Goal: Book appointment/travel/reservation: Book appointment/travel/reservation

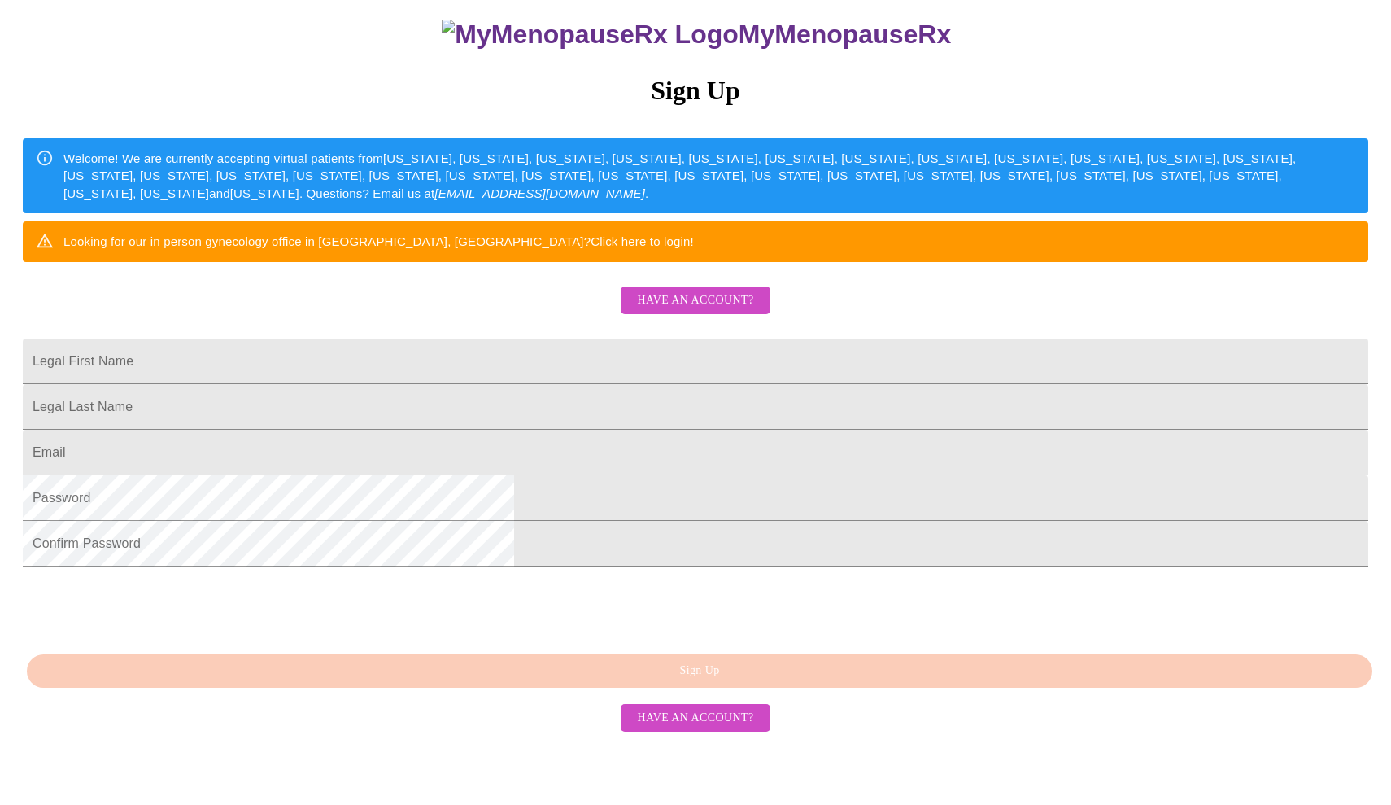
scroll to position [231, 0]
click at [709, 290] on span "Have an account?" at bounding box center [695, 300] width 116 height 20
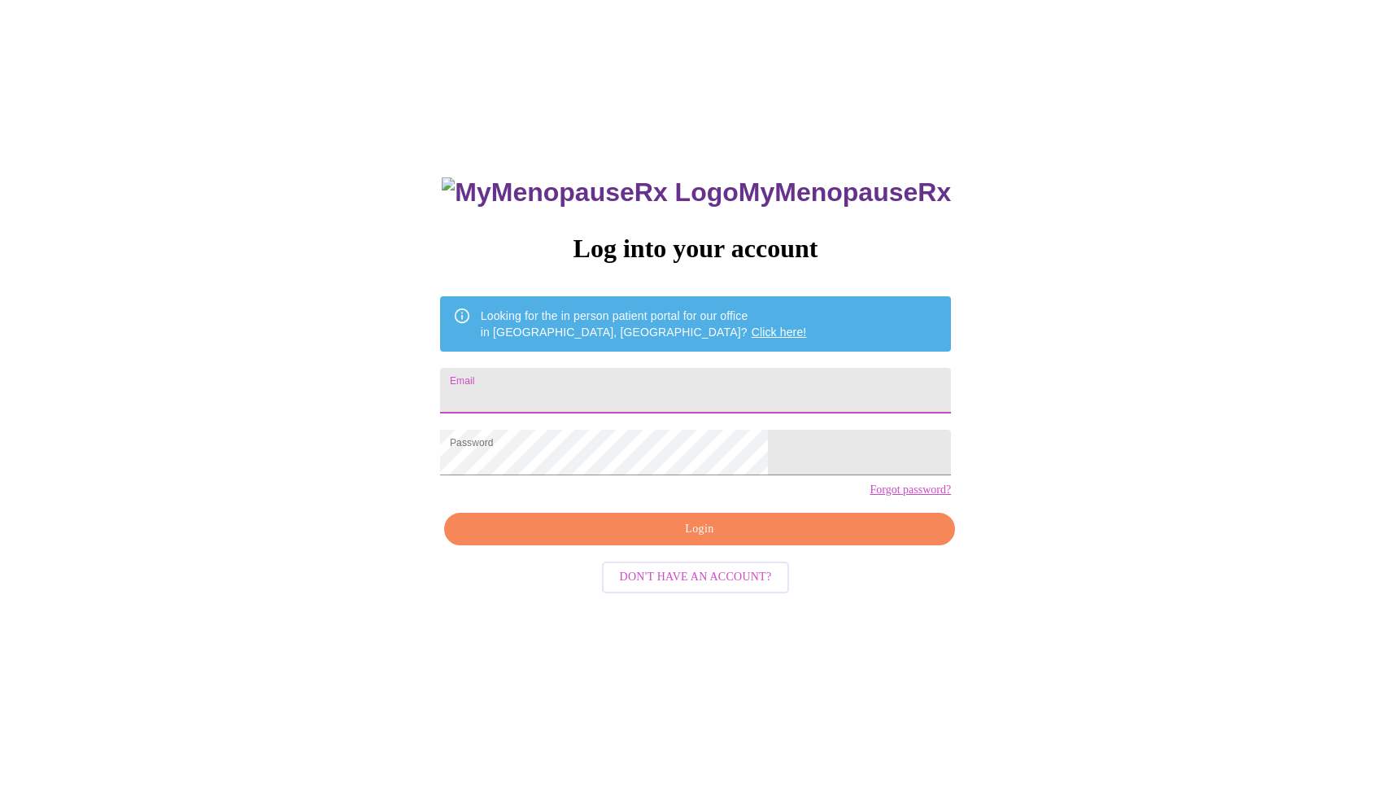
click at [639, 388] on input "Email" at bounding box center [695, 391] width 511 height 46
type input "[EMAIL_ADDRESS][DOMAIN_NAME]"
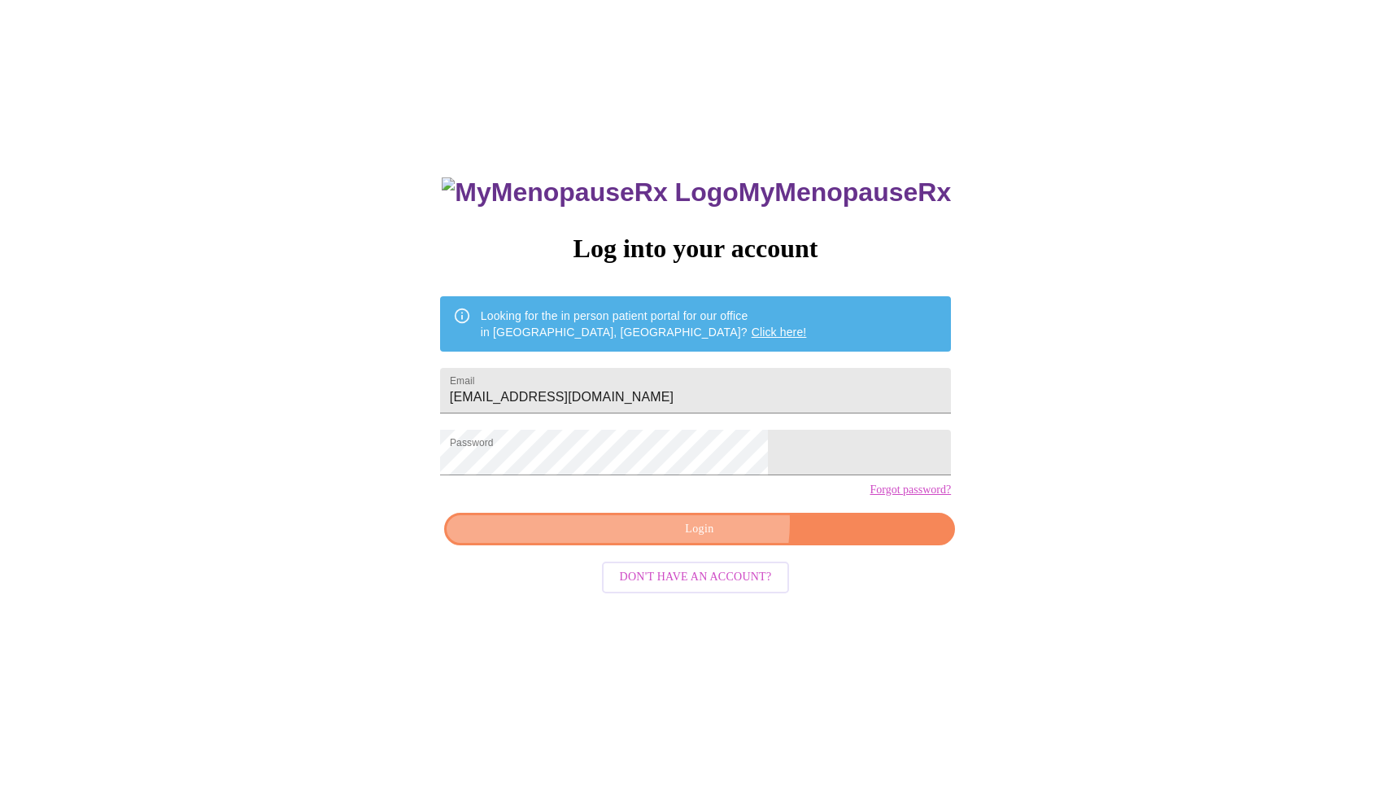
click at [709, 539] on span "Login" at bounding box center [699, 529] width 473 height 20
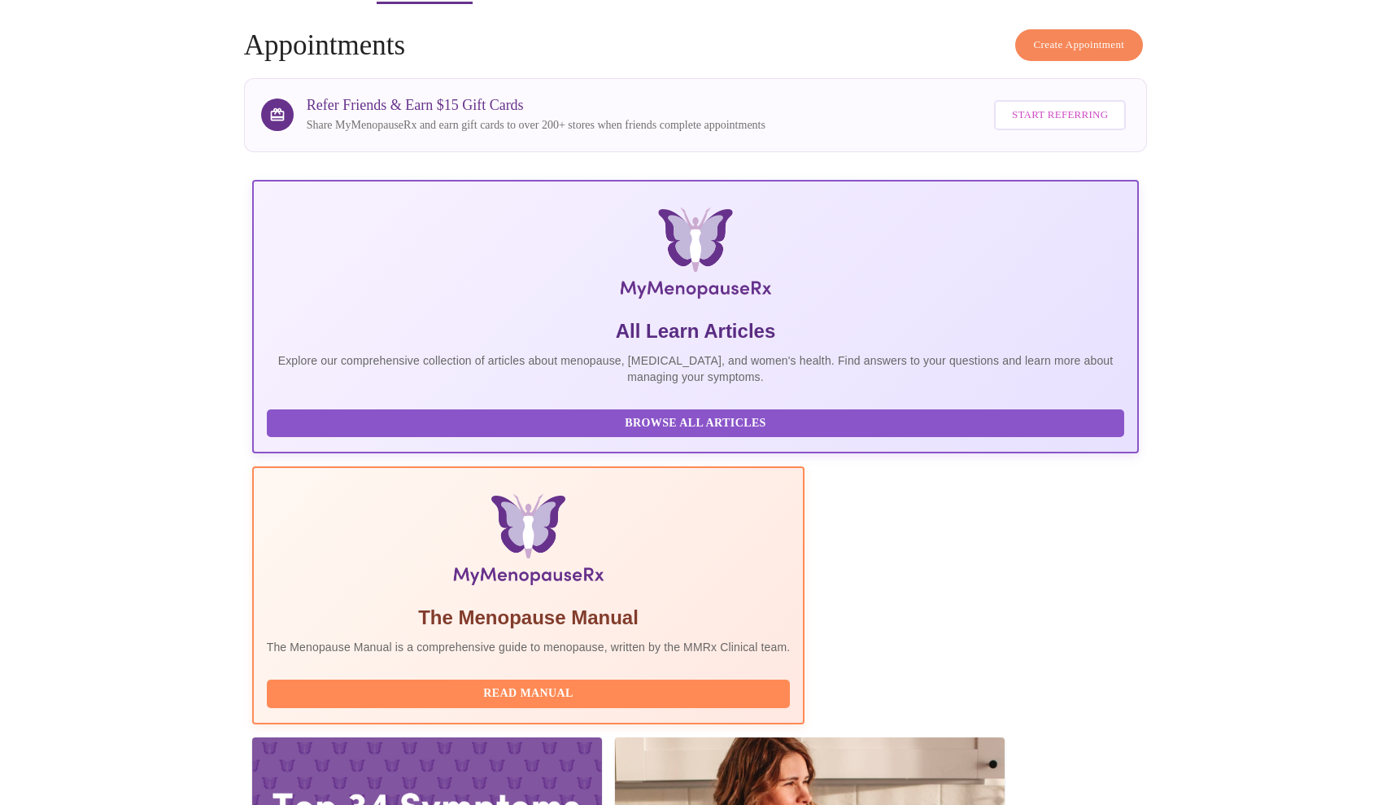
scroll to position [14, 0]
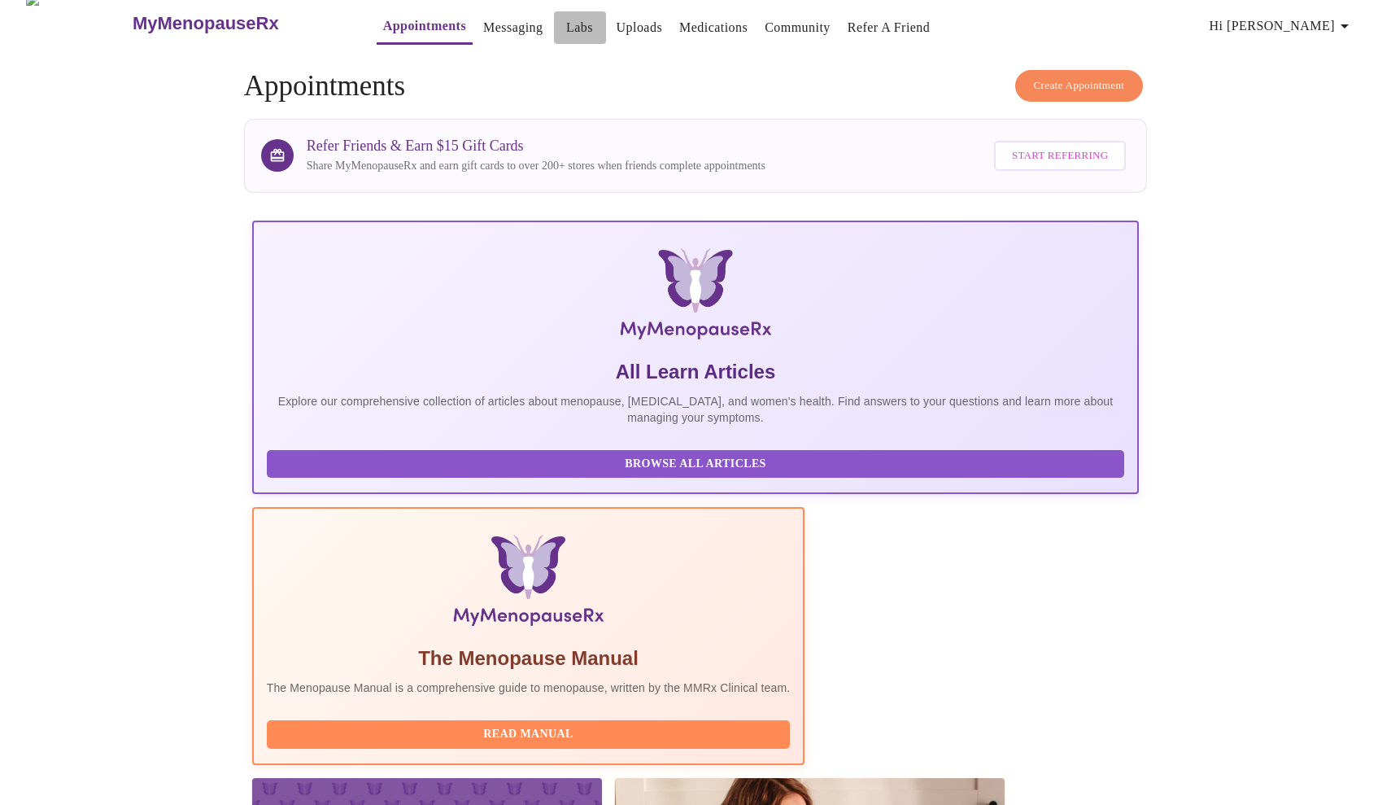
click at [566, 20] on link "Labs" at bounding box center [579, 27] width 27 height 23
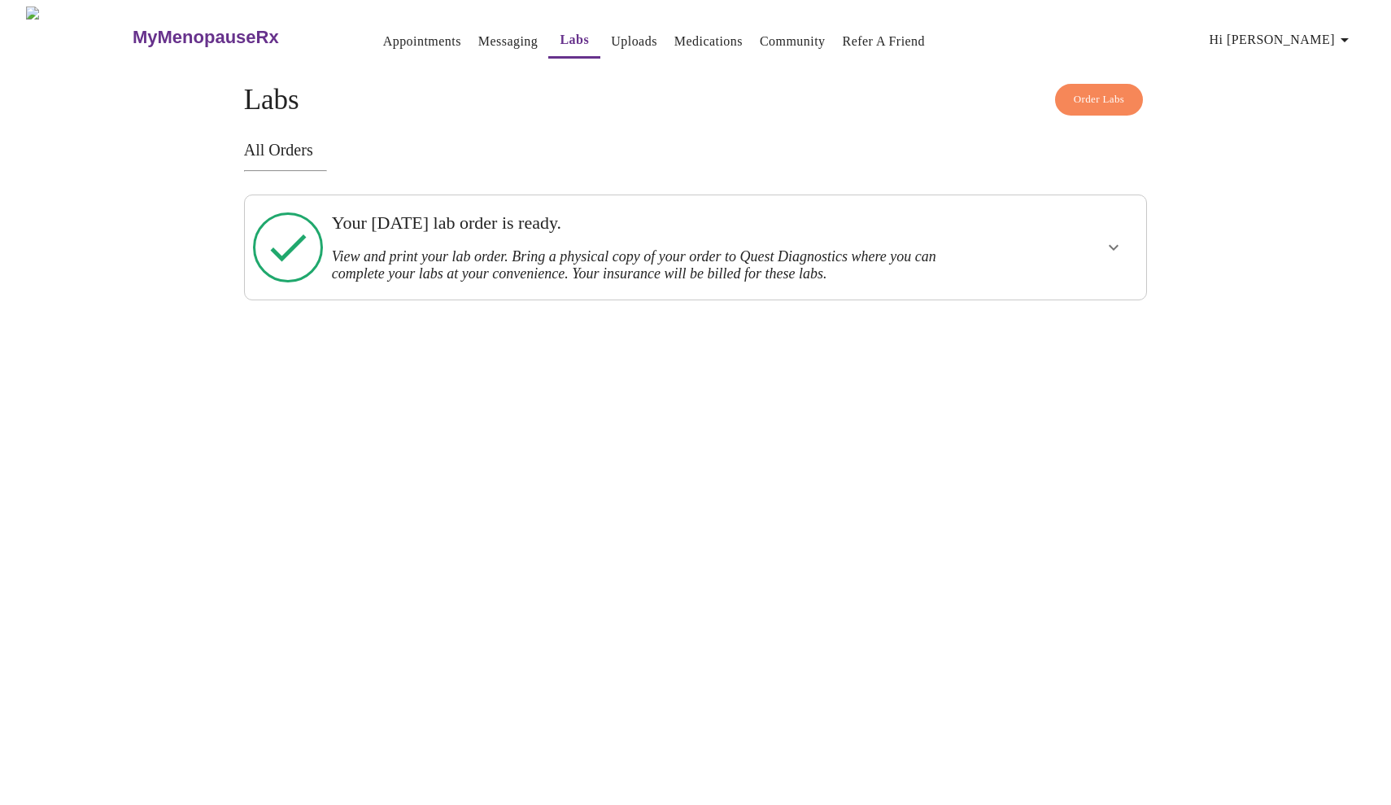
click at [829, 255] on h3 "View and print your lab order. Bring a physical copy of your order to Quest Dia…" at bounding box center [652, 265] width 640 height 34
click at [1116, 244] on icon "show more" at bounding box center [1114, 248] width 20 height 20
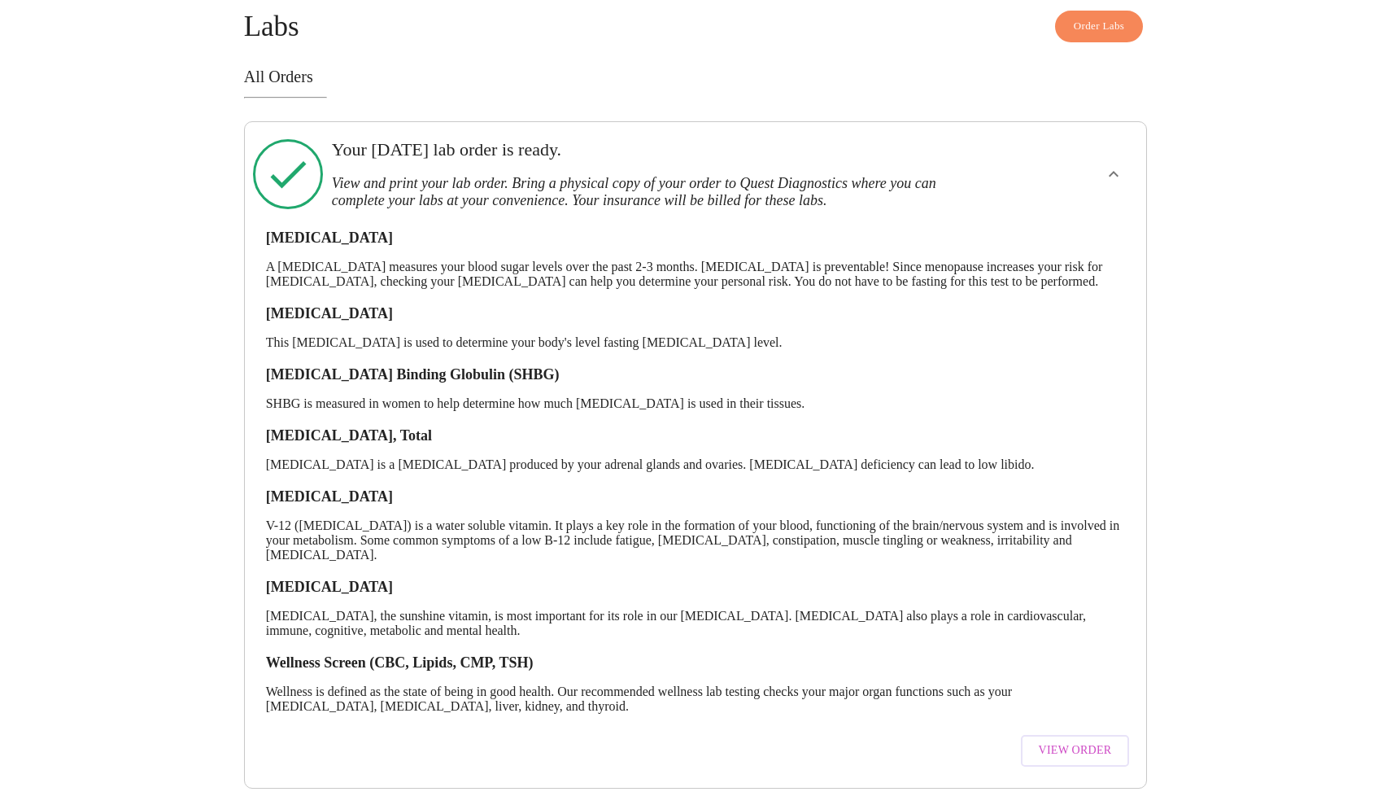
scroll to position [94, 0]
click at [1087, 740] on span "View Order" at bounding box center [1075, 750] width 73 height 20
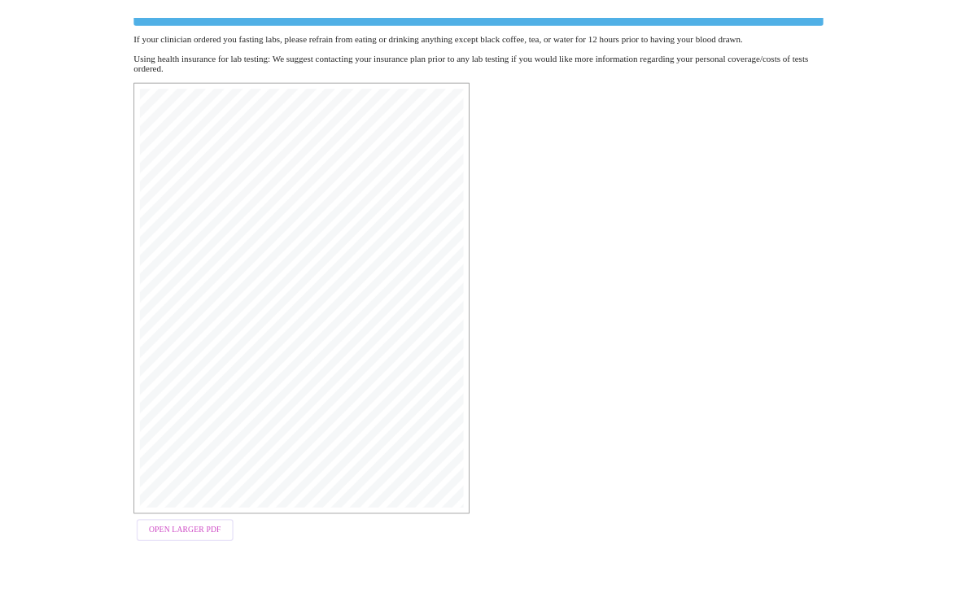
scroll to position [195, 0]
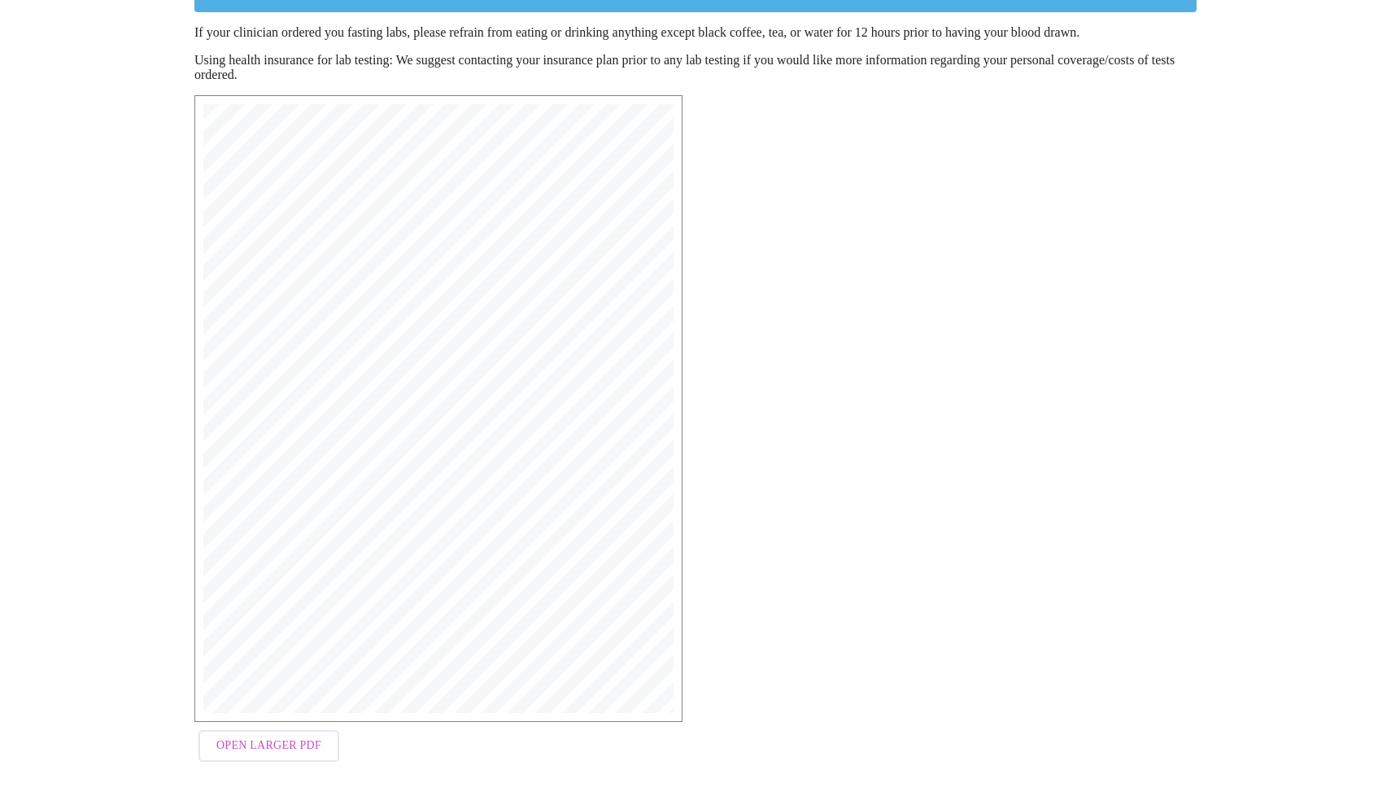
click at [312, 746] on span "Open Larger PDF" at bounding box center [268, 745] width 105 height 20
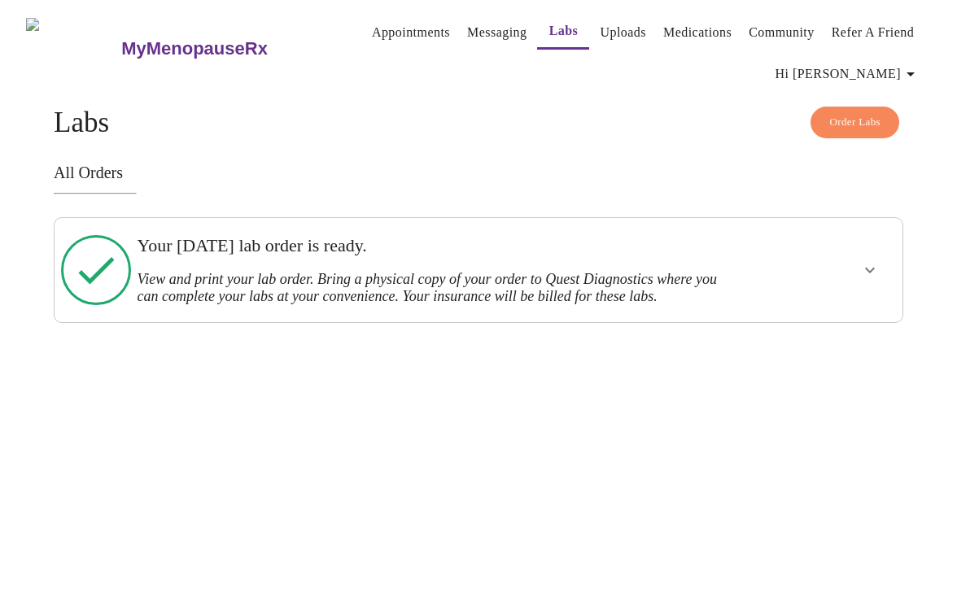
click at [377, 27] on link "Appointments" at bounding box center [411, 32] width 78 height 23
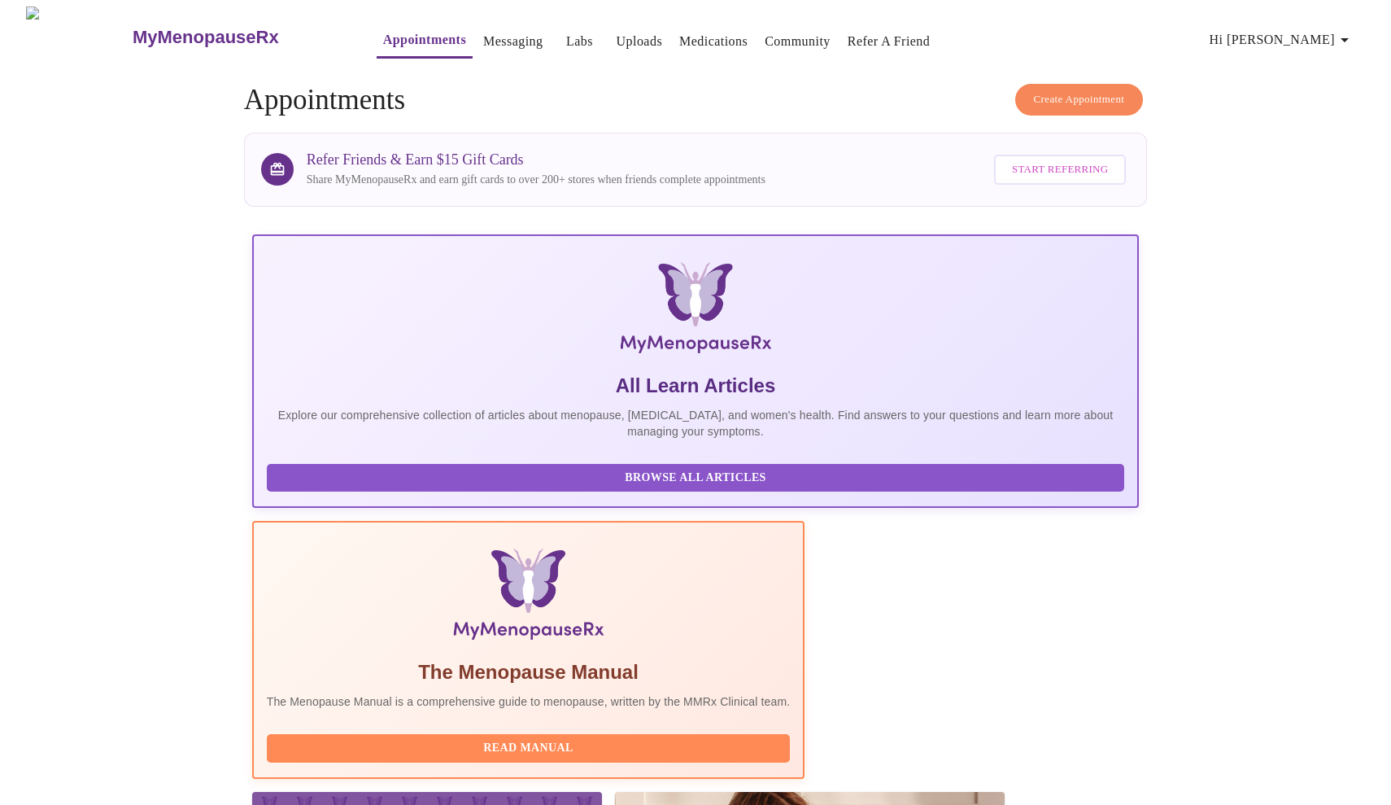
click at [1060, 94] on span "Create Appointment" at bounding box center [1079, 99] width 91 height 19
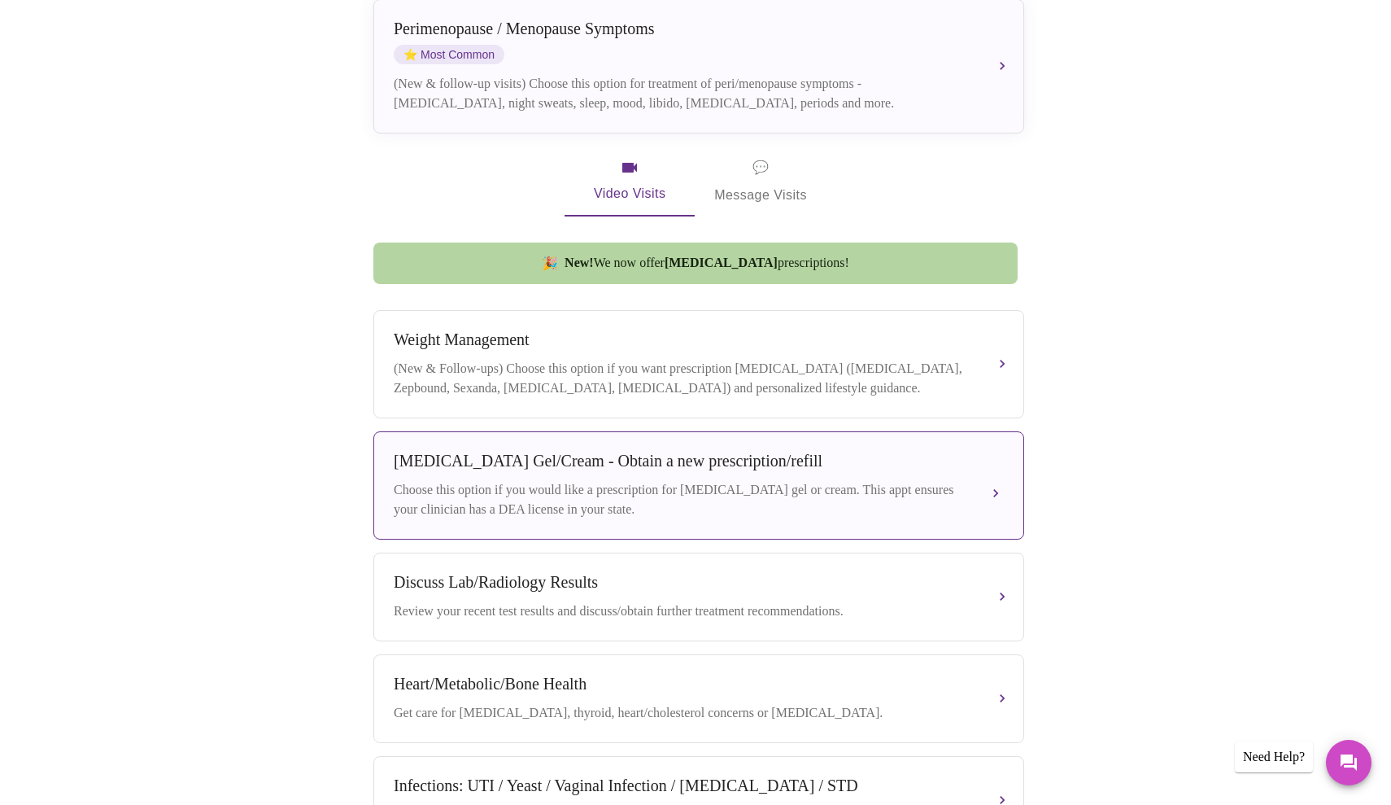
scroll to position [504, 0]
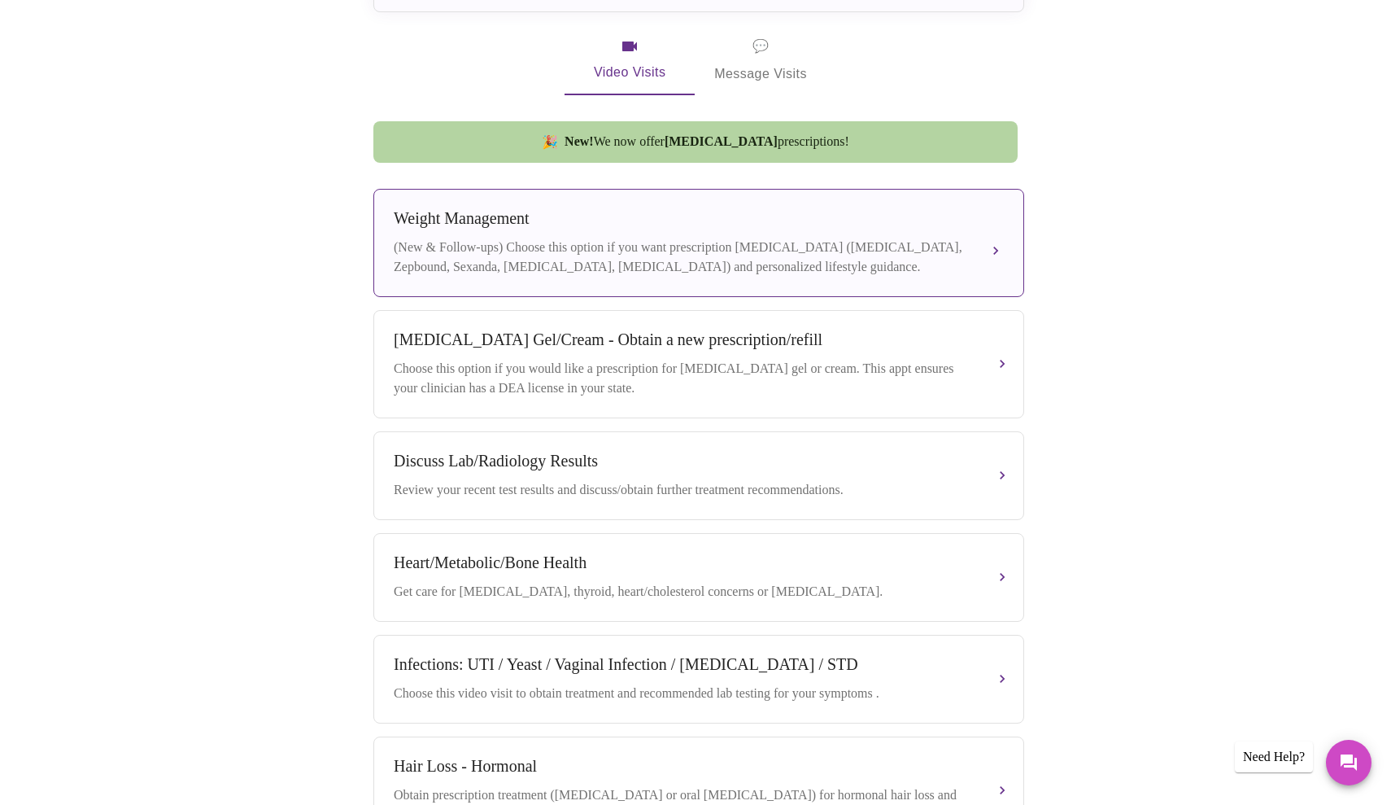
click at [646, 238] on div "(New & Follow-ups) Choose this option if you want prescription [MEDICAL_DATA] (…" at bounding box center [683, 257] width 578 height 39
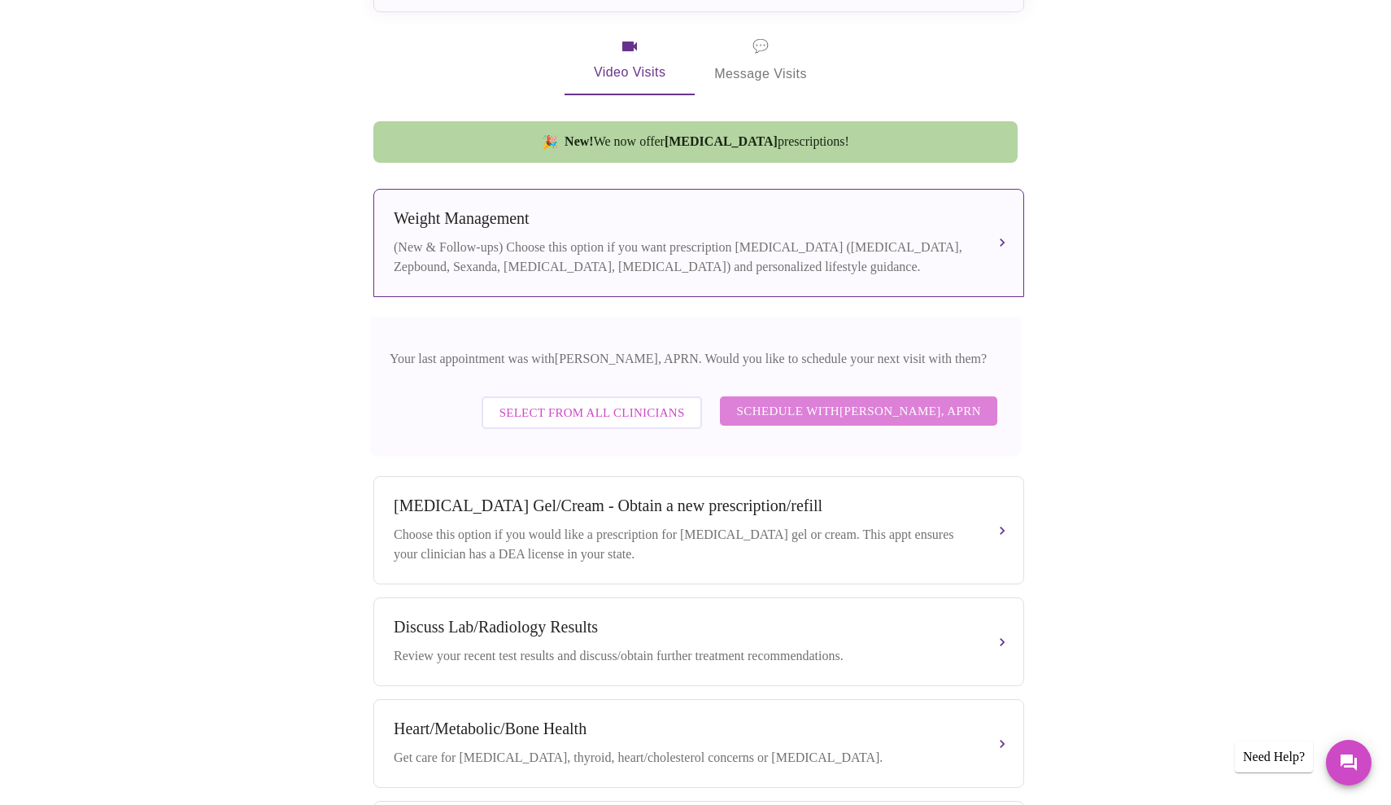
click at [875, 404] on span "Schedule with [PERSON_NAME], APRN" at bounding box center [858, 410] width 245 height 21
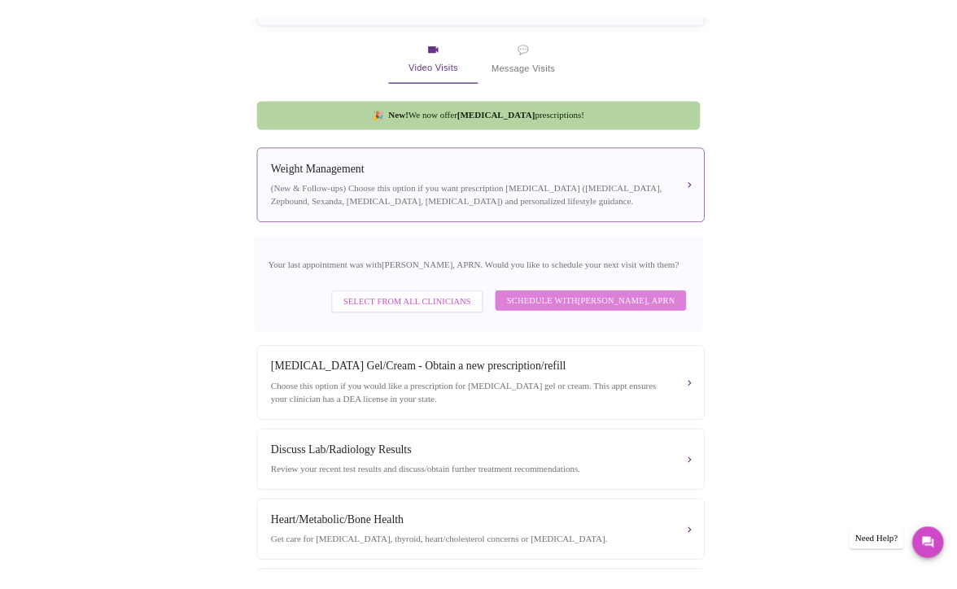
scroll to position [0, 0]
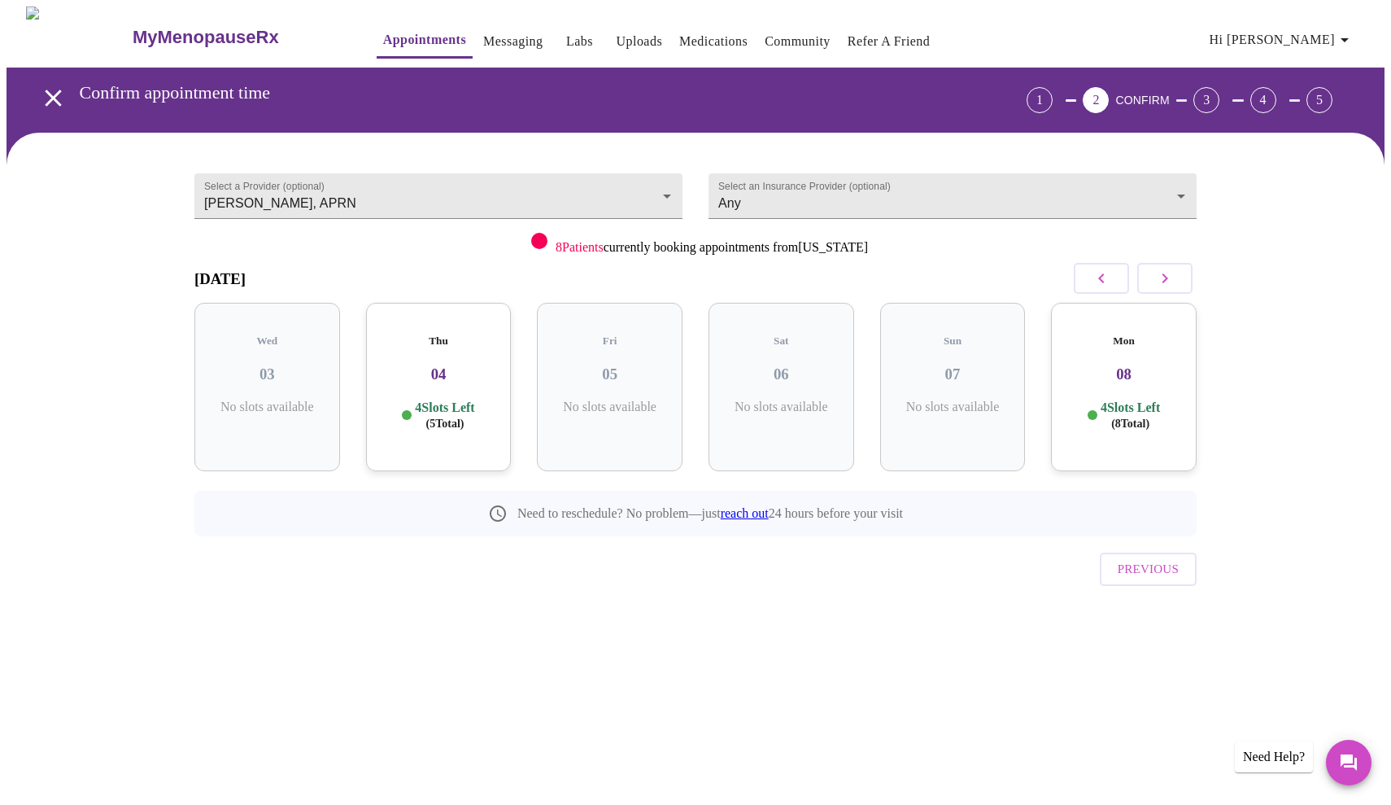
click at [1170, 283] on icon "button" at bounding box center [1165, 278] width 20 height 20
click at [812, 399] on p "5 Slots Left ( 16 Total)" at bounding box center [787, 415] width 59 height 32
